Goal: Task Accomplishment & Management: Use online tool/utility

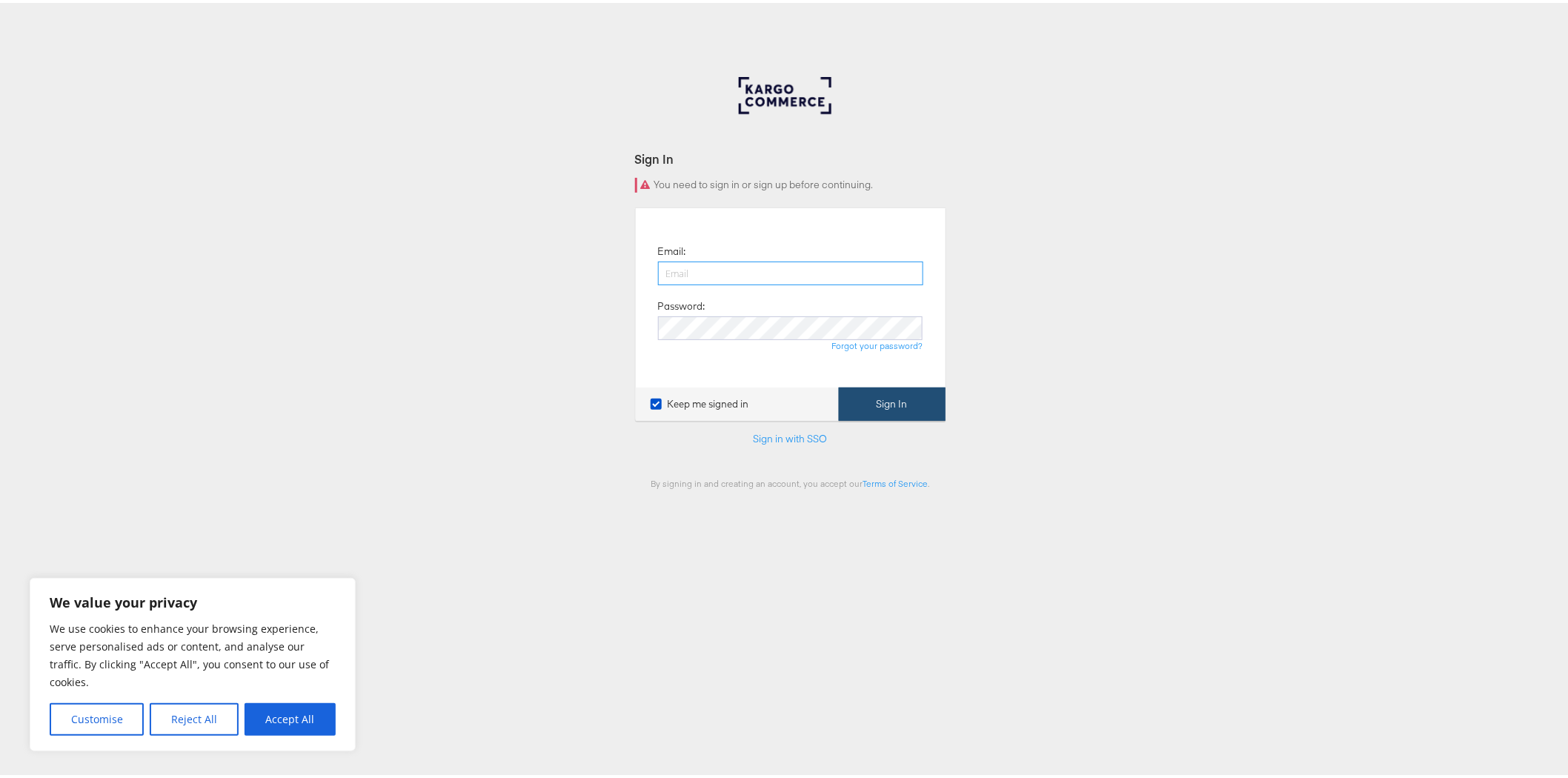
type input "[PERSON_NAME][EMAIL_ADDRESS][PERSON_NAME][DOMAIN_NAME]"
click at [870, 397] on button "Sign In" at bounding box center [892, 401] width 107 height 34
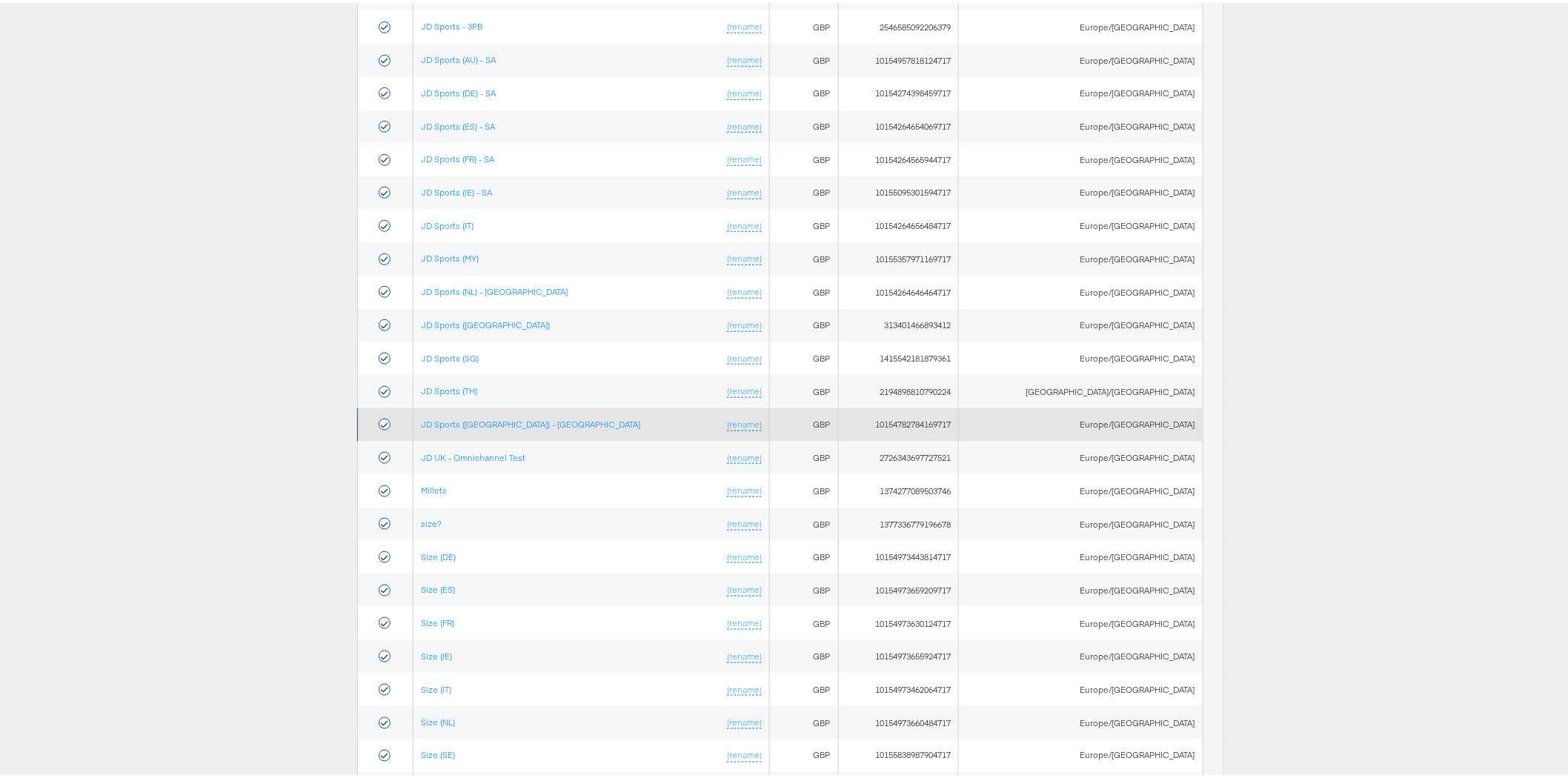
scroll to position [290, 0]
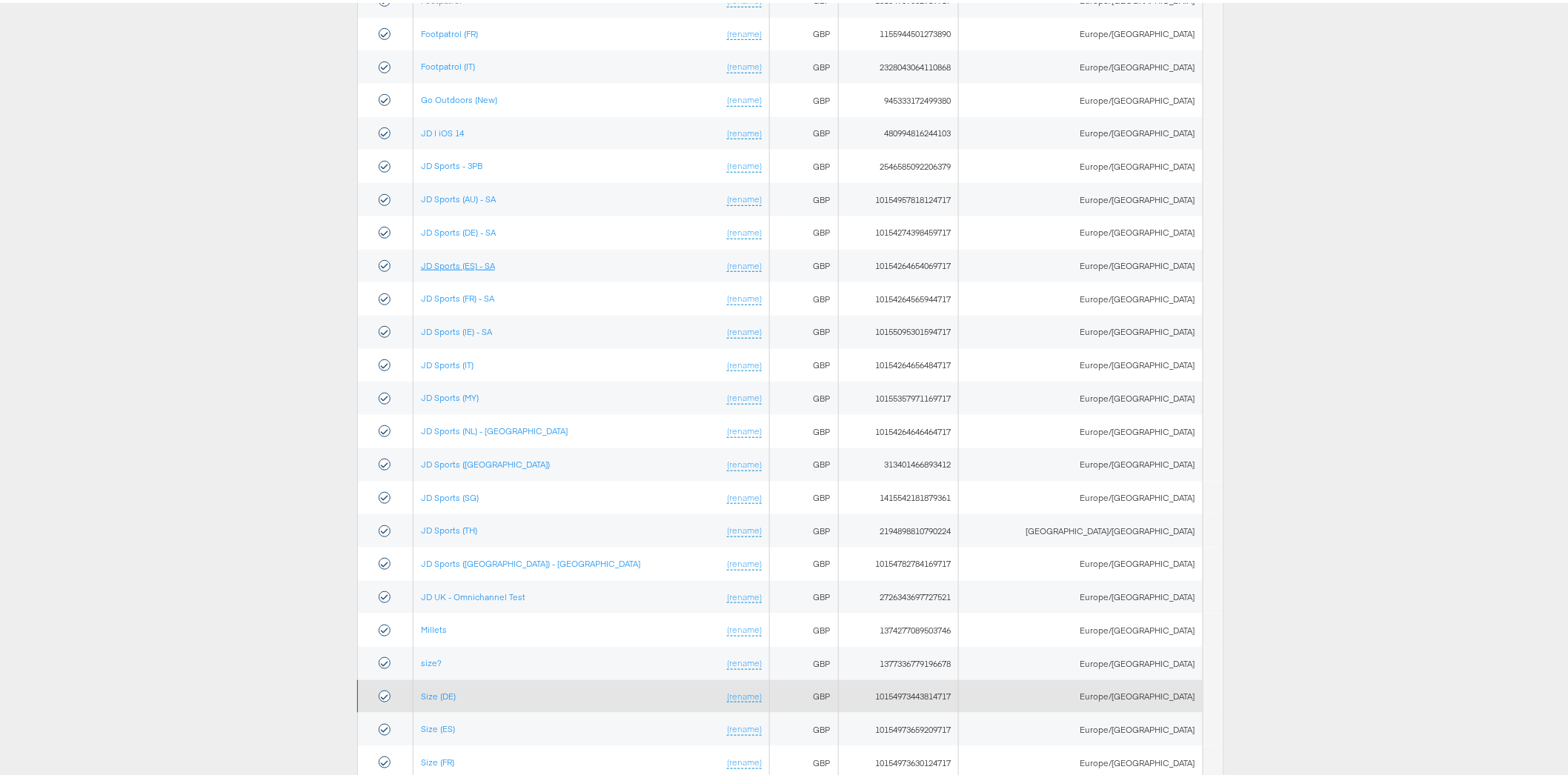
drag, startPoint x: 482, startPoint y: 262, endPoint x: 590, endPoint y: 699, distance: 450.1
click at [482, 262] on link "JD Sports (ES) - SA" at bounding box center [458, 263] width 74 height 11
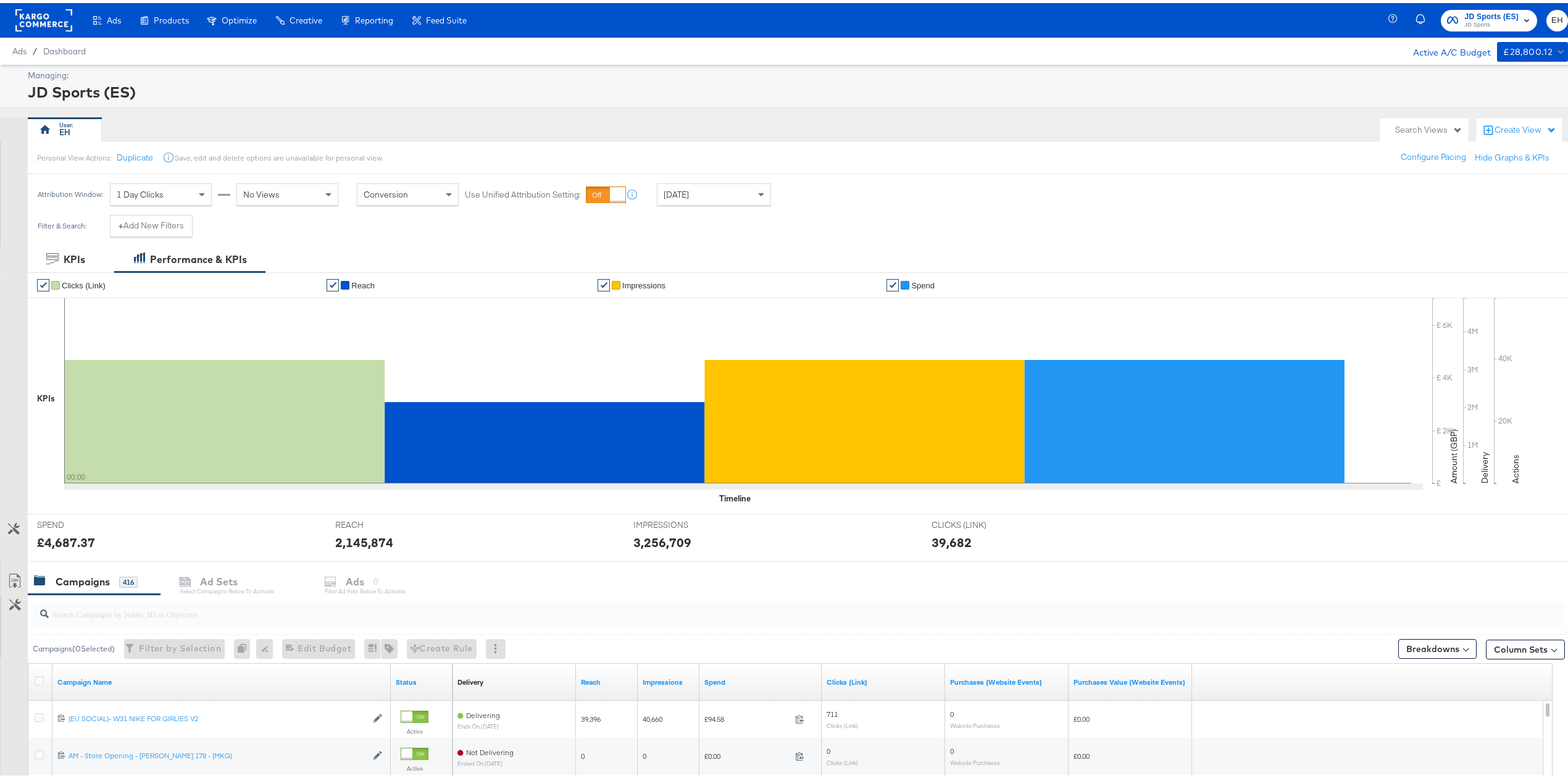
click at [570, 110] on div "Managing: JD Sports (ES) EH Search Views Create View Personal View Actions: Dup…" at bounding box center [790, 573] width 1581 height 1023
